Goal: Task Accomplishment & Management: Manage account settings

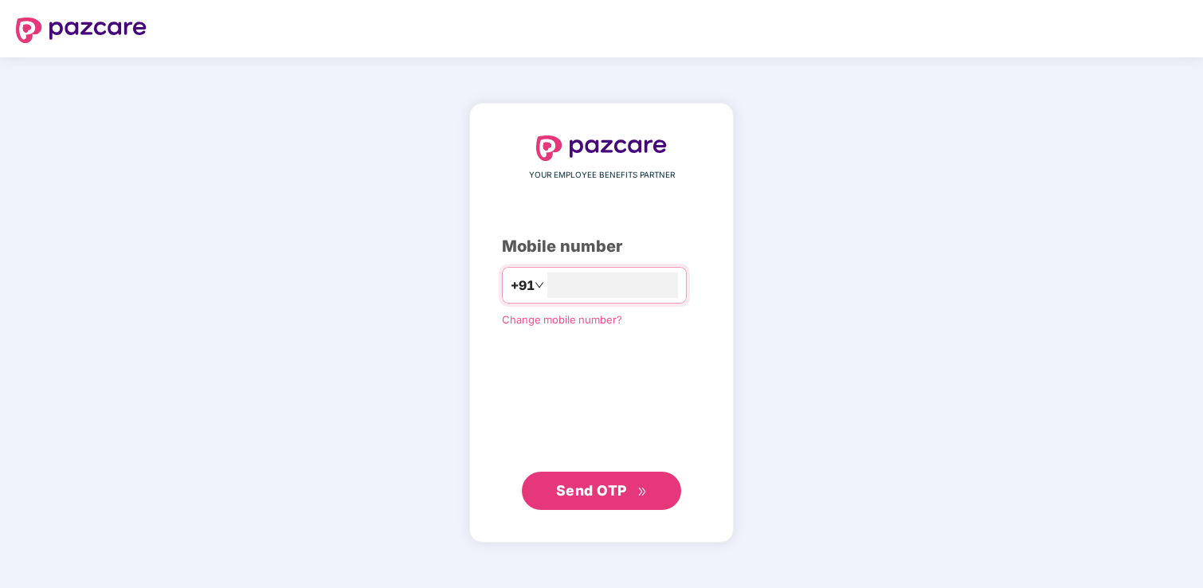
type input "**********"
click at [589, 490] on span "Send OTP" at bounding box center [591, 490] width 71 height 17
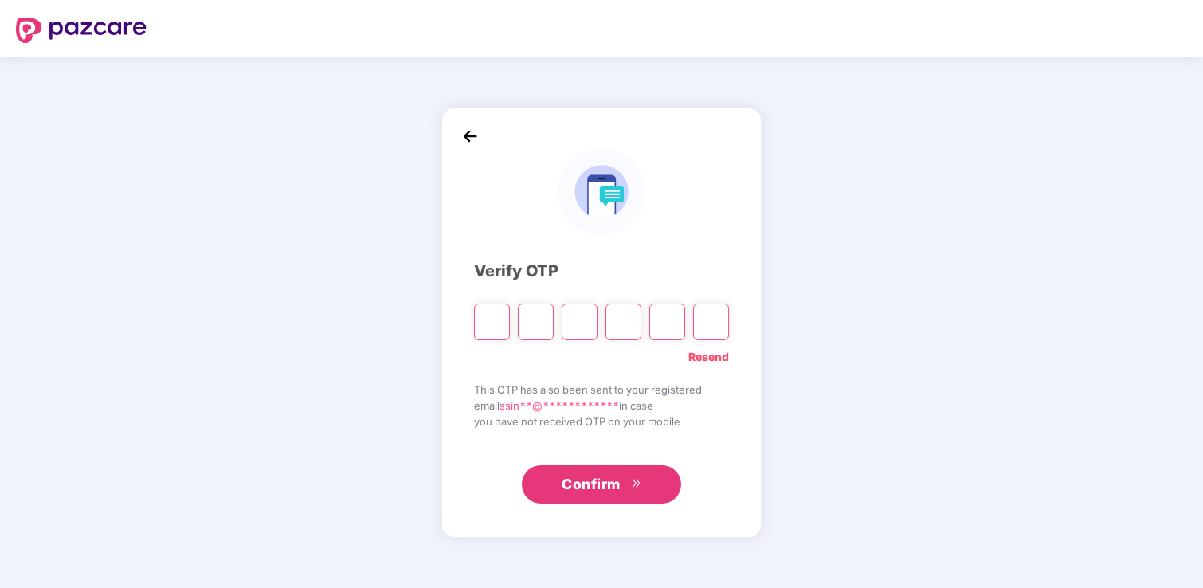
type input "*"
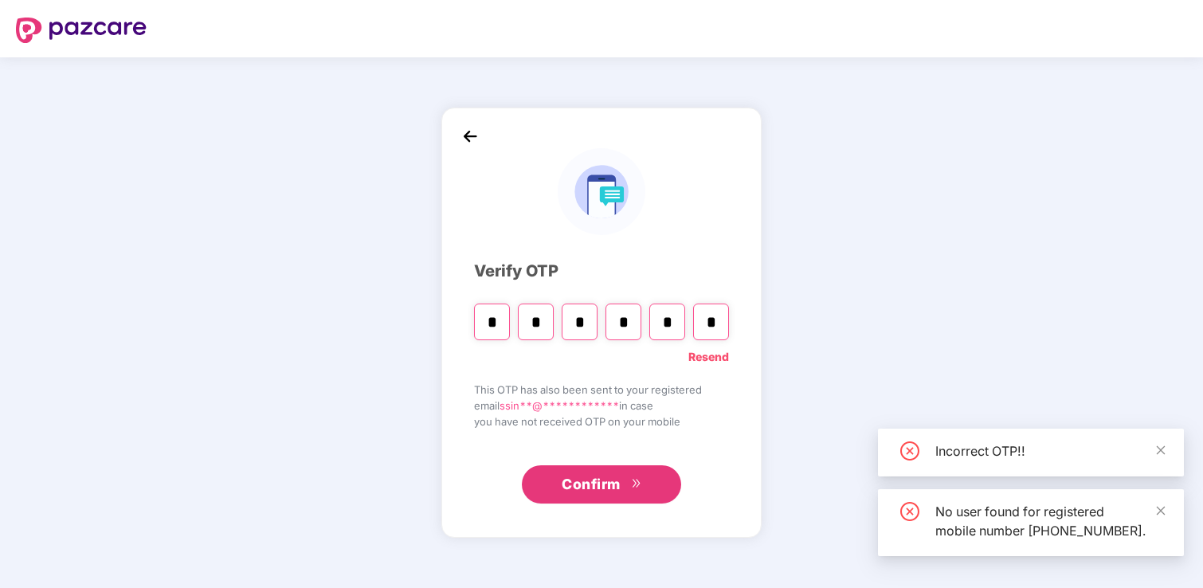
type input "*"
click at [609, 493] on span "Confirm" at bounding box center [591, 484] width 59 height 22
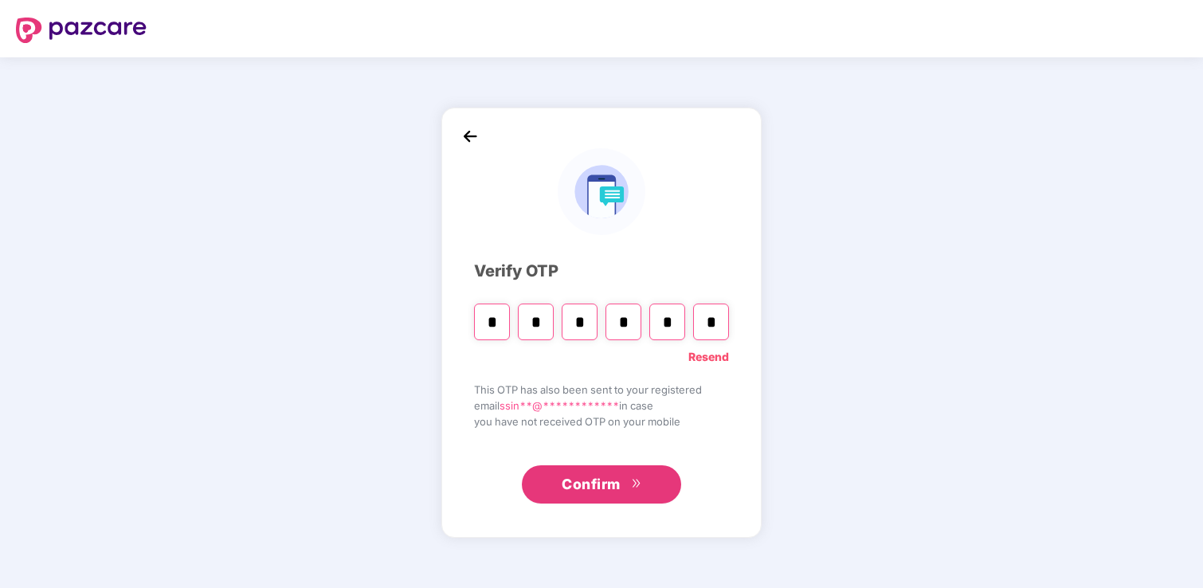
click at [672, 324] on input "*" at bounding box center [667, 322] width 36 height 37
type input "*"
click at [629, 321] on input "*" at bounding box center [623, 322] width 36 height 37
type input "*"
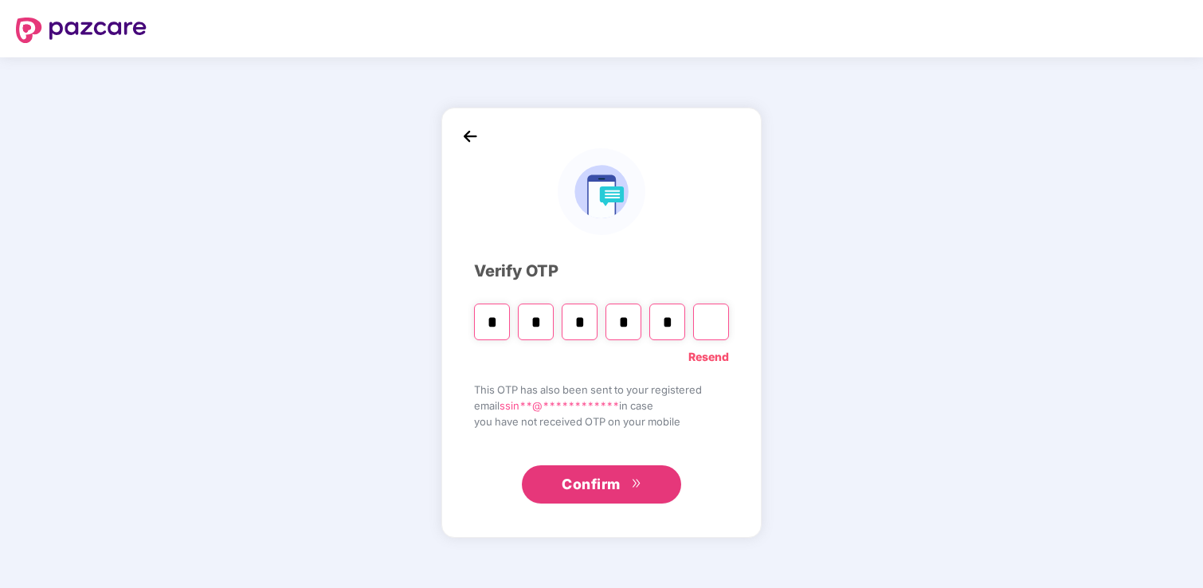
type input "*"
